Goal: Task Accomplishment & Management: Use online tool/utility

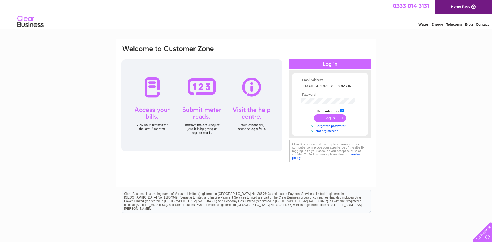
click at [329, 119] on input "submit" at bounding box center [330, 117] width 32 height 7
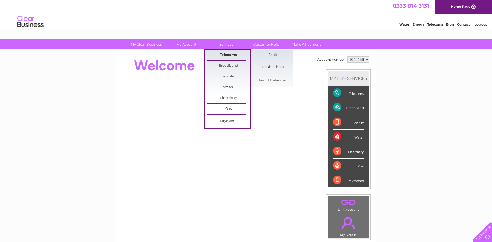
click at [228, 56] on link "Telecoms" at bounding box center [228, 55] width 43 height 11
click at [273, 55] on link "Fault" at bounding box center [272, 55] width 43 height 11
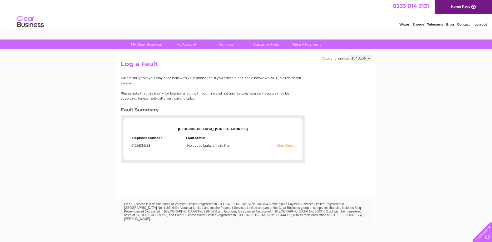
click at [290, 145] on link "Line Check" at bounding box center [285, 146] width 17 height 4
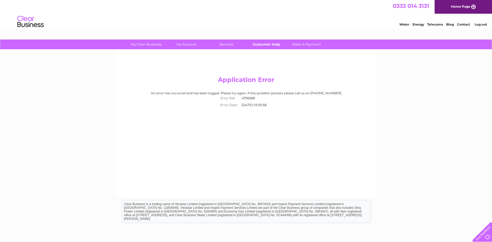
click at [272, 47] on link "Customer Help" at bounding box center [266, 44] width 43 height 10
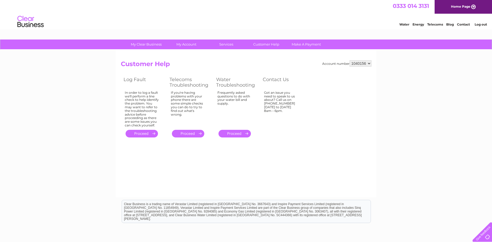
click at [141, 132] on link "." at bounding box center [142, 134] width 32 height 8
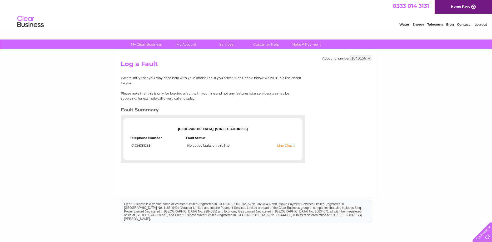
click at [285, 145] on link "Line Check" at bounding box center [285, 146] width 17 height 4
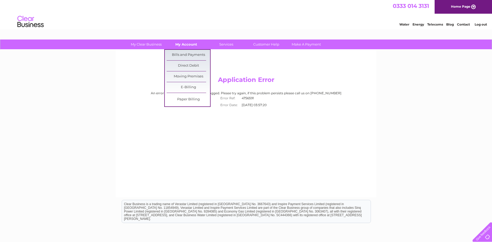
click at [177, 44] on link "My Account" at bounding box center [186, 44] width 43 height 10
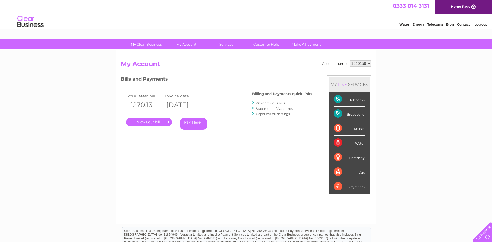
click at [350, 60] on select "1040156 1040234" at bounding box center [361, 63] width 22 height 6
select select "1040234"
click option "1040234" at bounding box center [0, 0] width 0 height 0
click at [157, 121] on link "." at bounding box center [149, 122] width 46 height 8
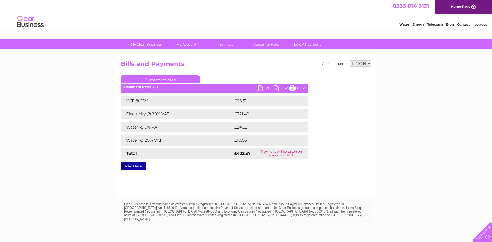
click at [267, 90] on link "PDF" at bounding box center [266, 89] width 16 height 8
click at [350, 60] on select "1040156 1040234" at bounding box center [361, 63] width 22 height 6
select select "1040156"
click option "1040156" at bounding box center [0, 0] width 0 height 0
click at [267, 88] on link "PDF" at bounding box center [266, 89] width 16 height 8
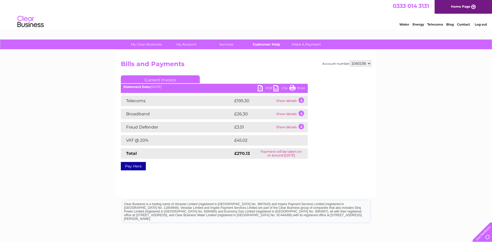
click at [259, 43] on link "Customer Help" at bounding box center [266, 44] width 43 height 10
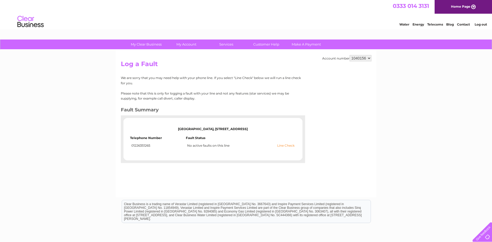
click at [286, 146] on link "Line Check" at bounding box center [285, 146] width 17 height 4
click at [289, 145] on link "Line Check" at bounding box center [285, 146] width 17 height 4
